Goal: Register for event/course

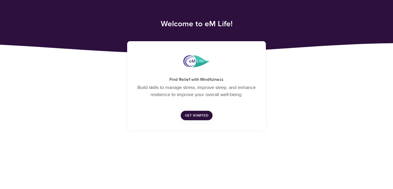
click at [208, 113] on button "Get Started" at bounding box center [197, 116] width 32 height 10
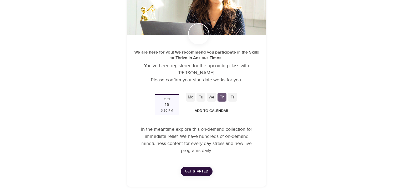
scroll to position [63, 0]
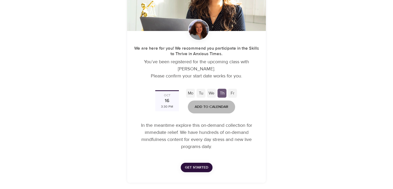
click at [216, 106] on span "Add to Calendar" at bounding box center [211, 107] width 34 height 7
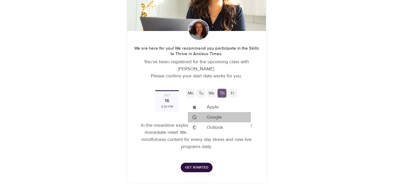
click at [224, 117] on li "Add to Google Calendar Google" at bounding box center [219, 117] width 63 height 10
click at [293, 82] on div at bounding box center [196, 94] width 393 height 189
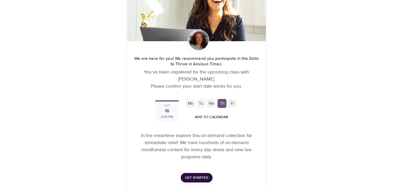
scroll to position [50, 0]
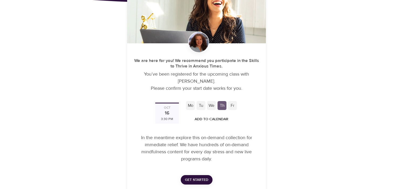
click at [127, 124] on div "Find Relief with Mindfulness Build skills to manage stress, improve sleep, and …" at bounding box center [196, 93] width 151 height 204
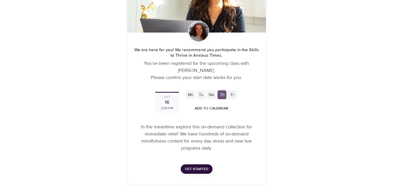
scroll to position [61, 0]
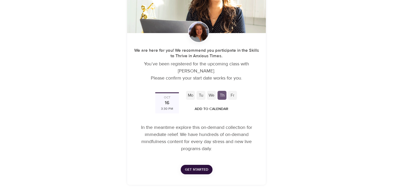
click at [201, 169] on span "Get Started" at bounding box center [196, 169] width 23 height 7
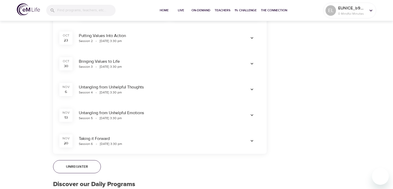
scroll to position [411, 0]
